Goal: Book appointment/travel/reservation

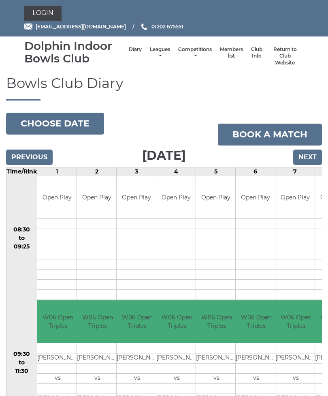
click at [311, 155] on input "Next" at bounding box center [307, 156] width 29 height 15
click at [310, 155] on input "Next" at bounding box center [307, 156] width 29 height 15
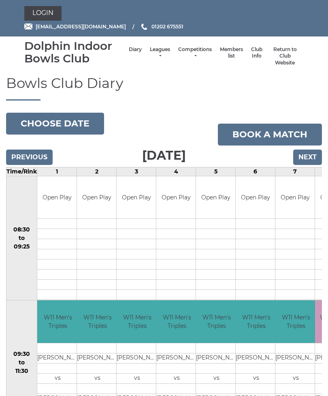
click at [311, 156] on input "Next" at bounding box center [307, 156] width 29 height 15
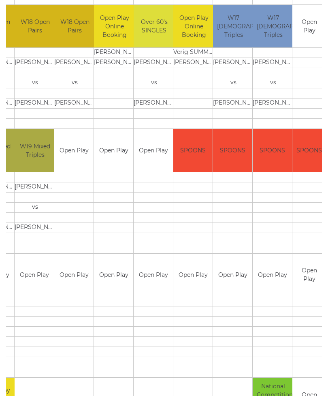
scroll to position [421, 0]
